Goal: Task Accomplishment & Management: Use online tool/utility

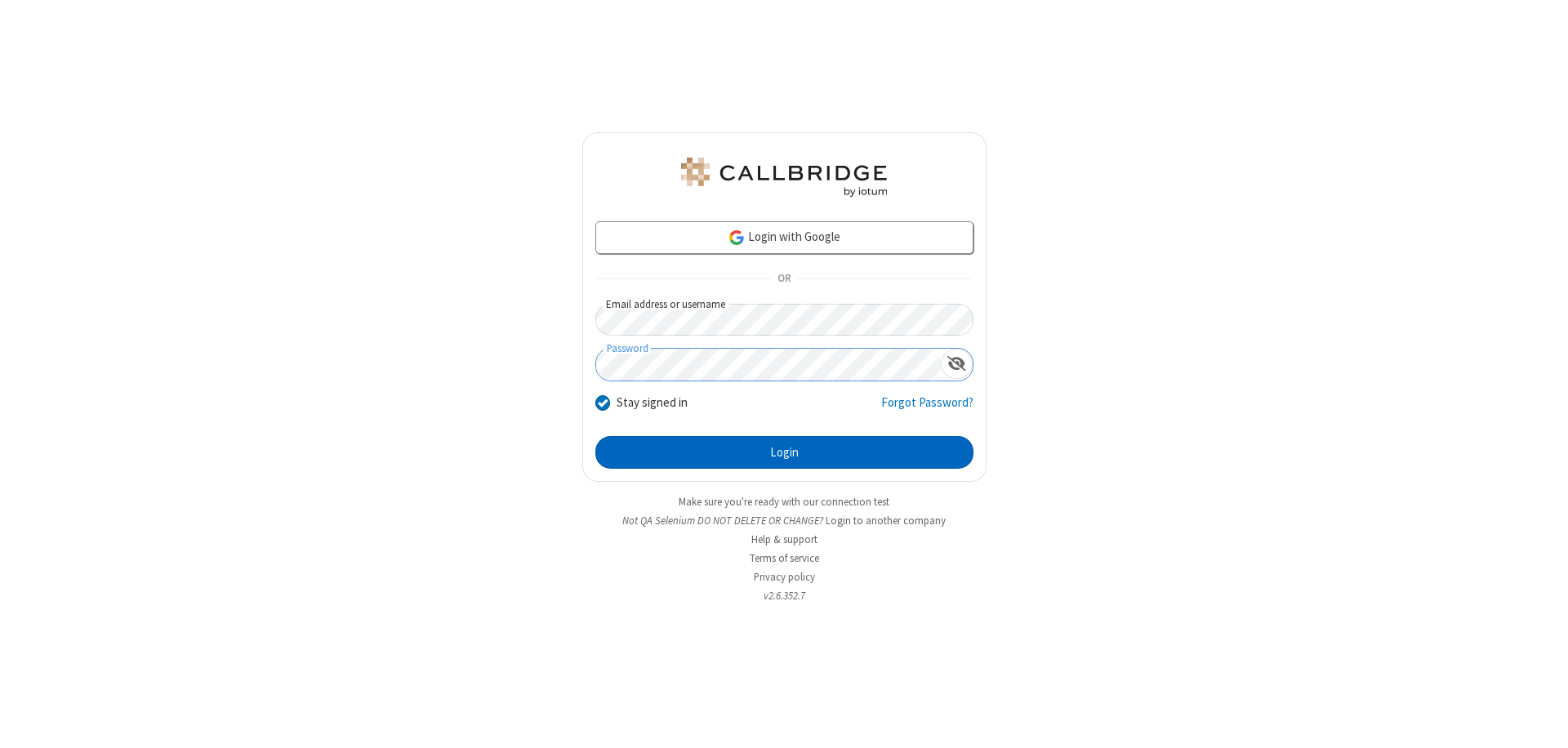
click at [784, 452] on button "Login" at bounding box center [784, 451] width 378 height 32
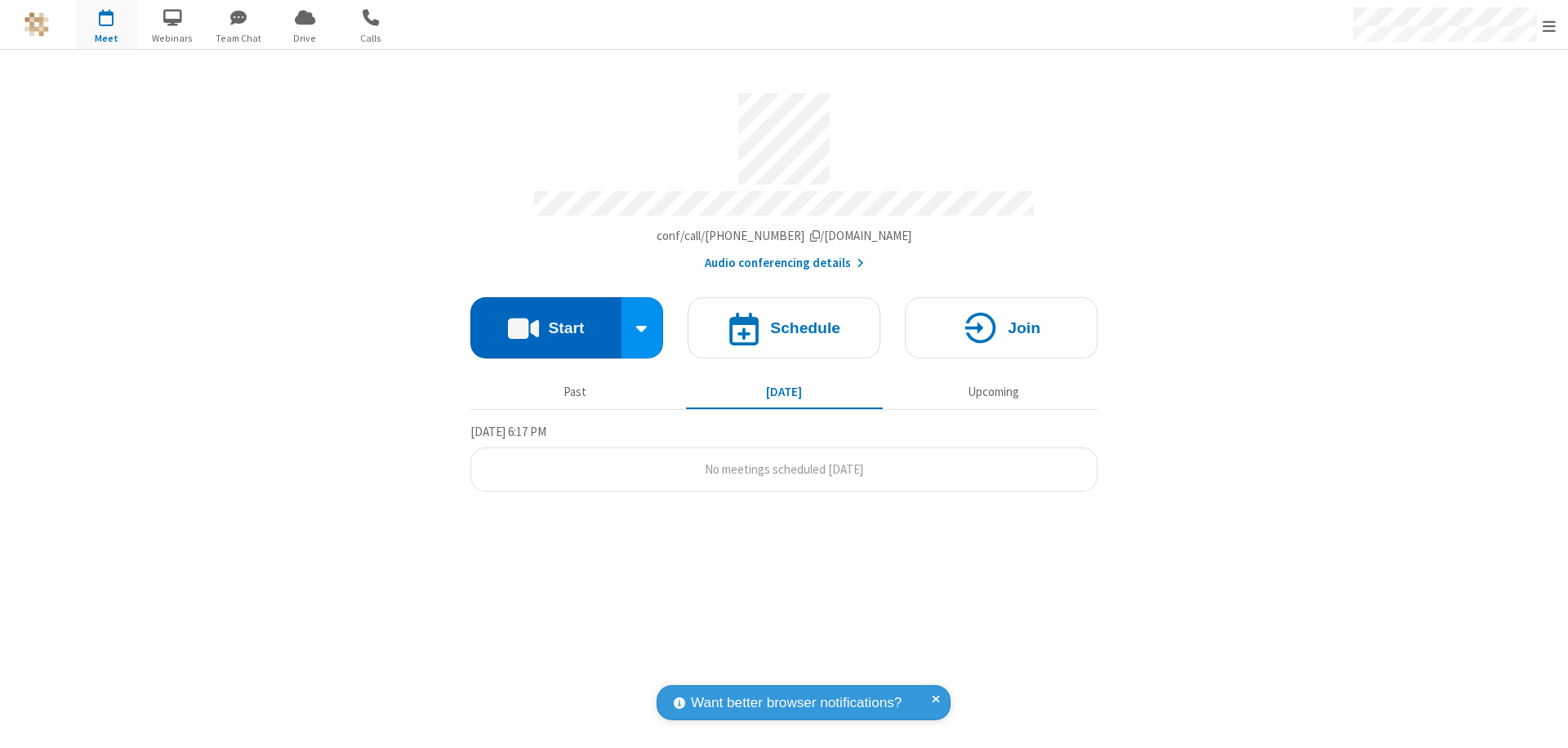
click at [546, 320] on button "Start" at bounding box center [546, 328] width 151 height 61
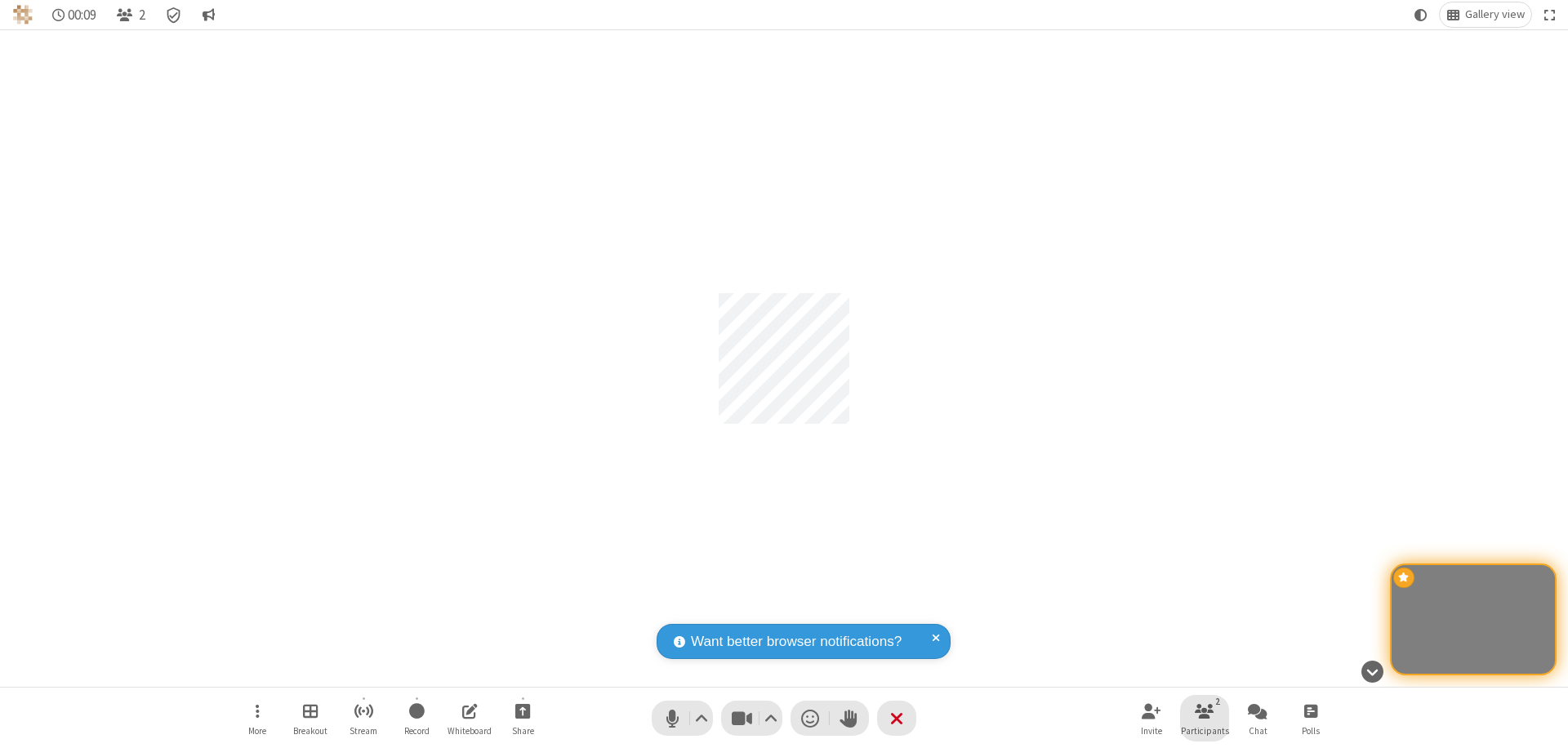
click at [1205, 731] on span "Participants" at bounding box center [1205, 731] width 48 height 10
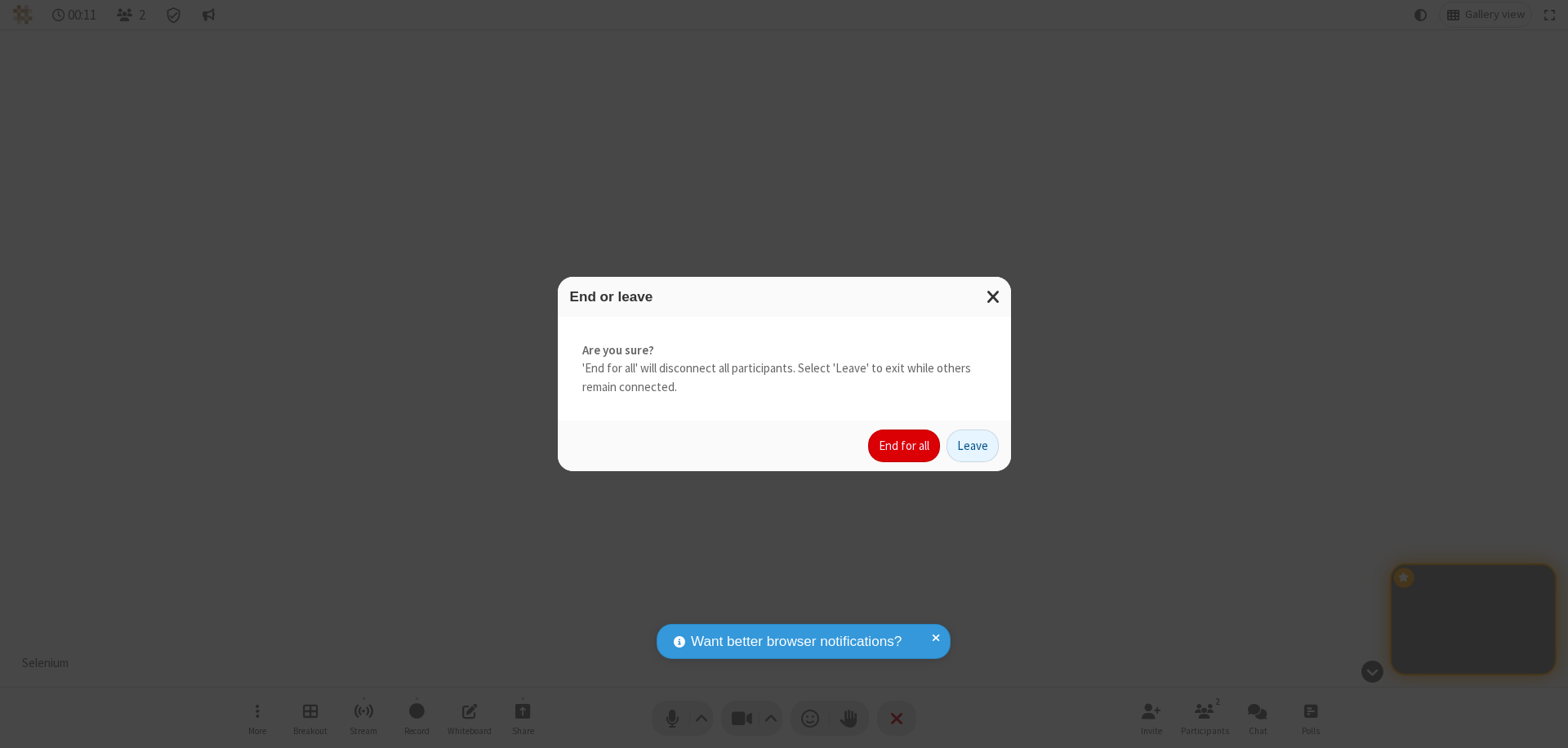
click at [905, 446] on button "End for all" at bounding box center [904, 445] width 72 height 32
